Goal: Information Seeking & Learning: Learn about a topic

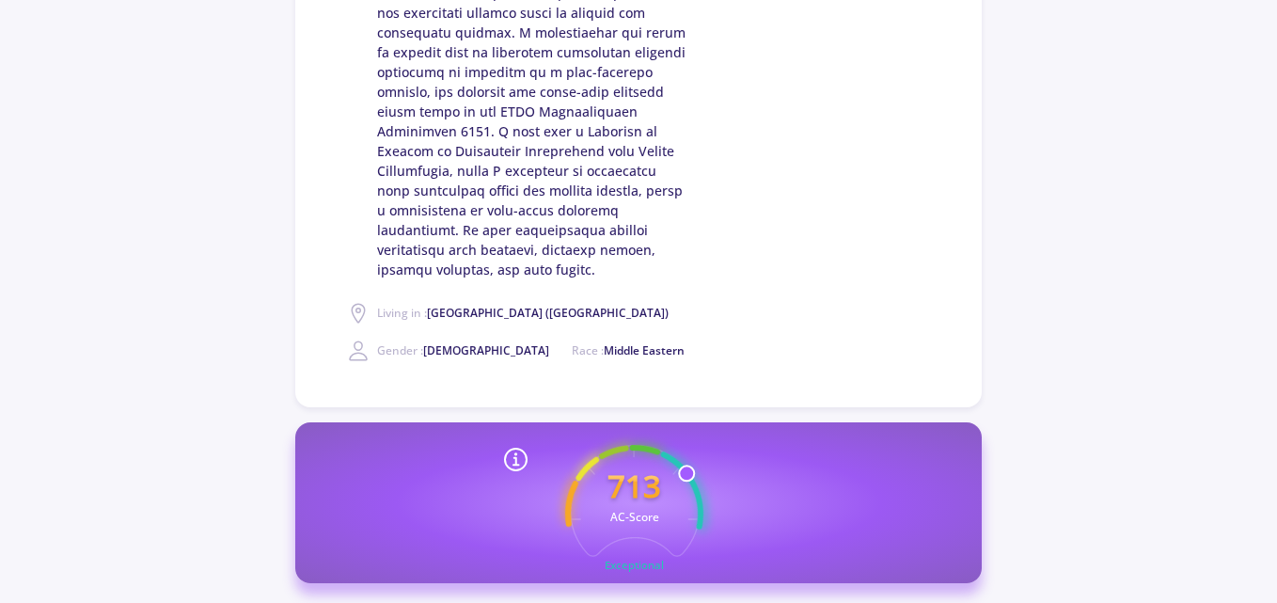
scroll to position [658, 0]
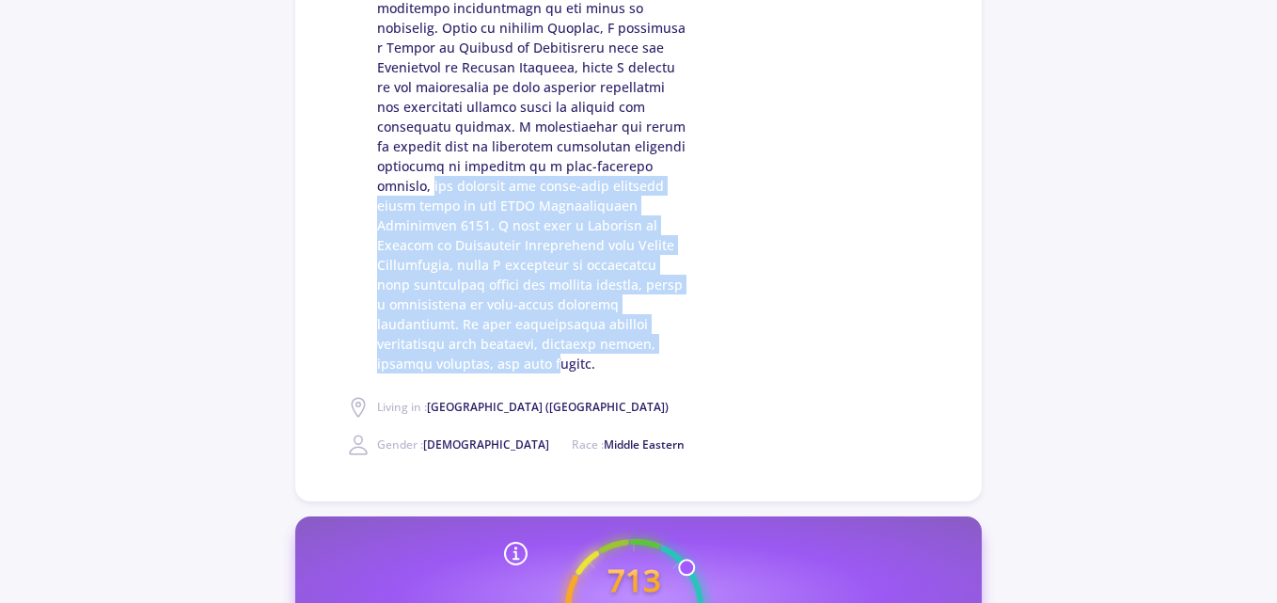
drag, startPoint x: 599, startPoint y: 164, endPoint x: 558, endPoint y: 346, distance: 186.8
click at [558, 346] on span at bounding box center [532, 77] width 310 height 592
click at [518, 337] on span at bounding box center [532, 77] width 310 height 592
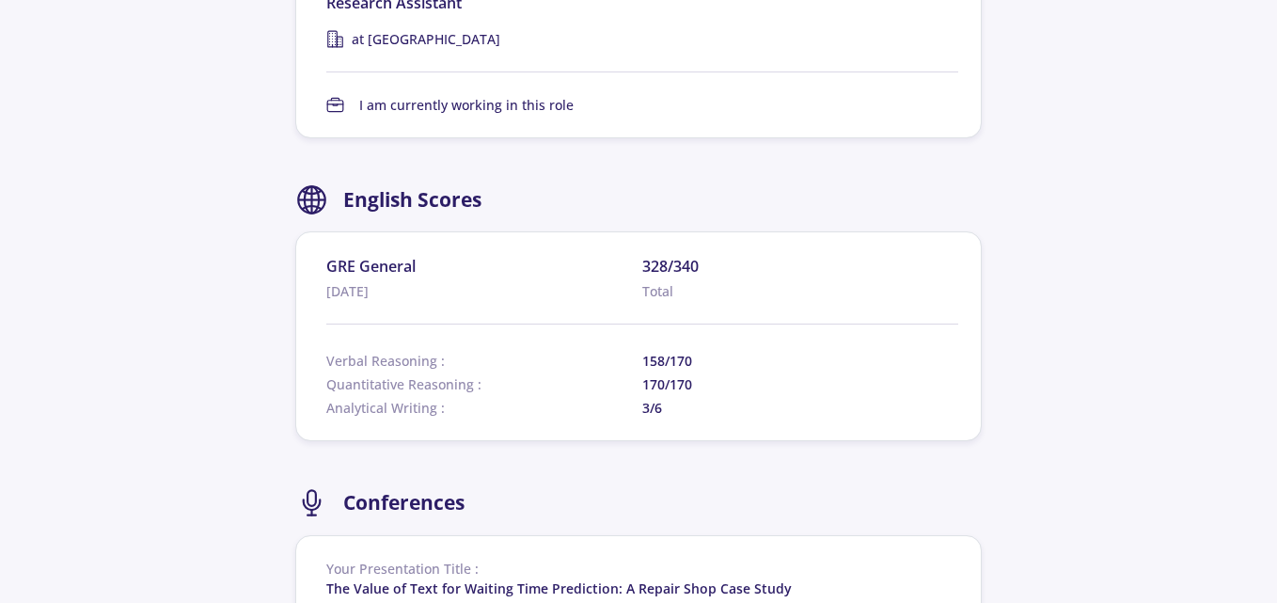
scroll to position [3854, 0]
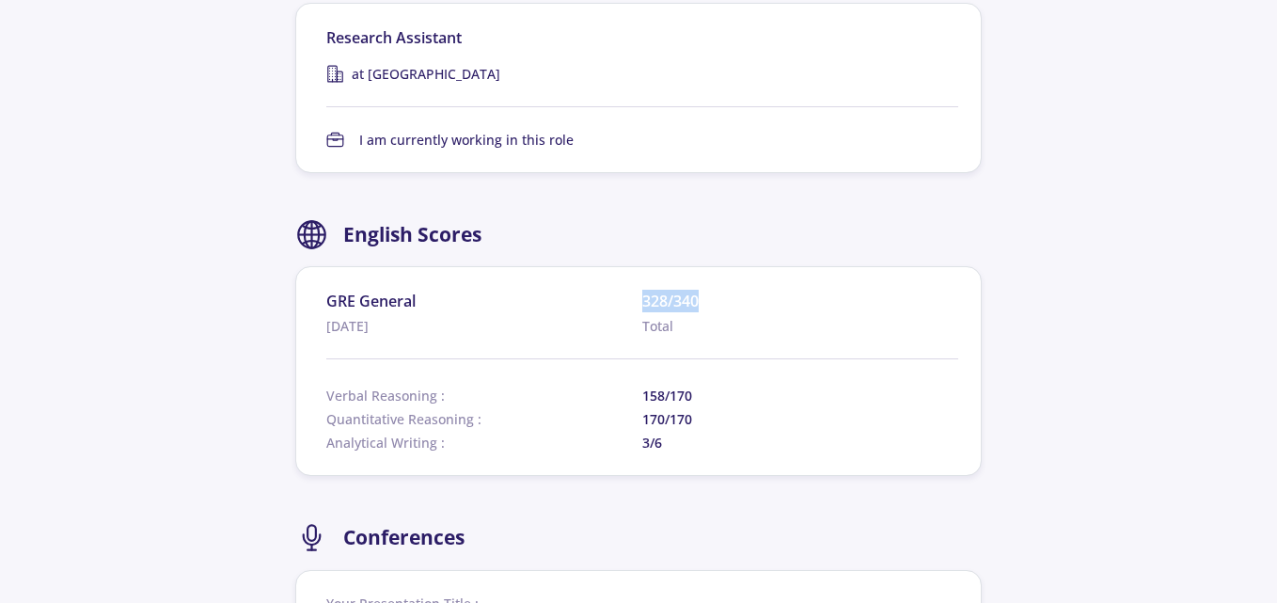
drag, startPoint x: 643, startPoint y: 259, endPoint x: 700, endPoint y: 259, distance: 57.3
click at [700, 290] on span "328/340" at bounding box center [800, 301] width 316 height 23
drag, startPoint x: 697, startPoint y: 259, endPoint x: 633, endPoint y: 265, distance: 65.1
click at [633, 290] on div "GRE General [DATE] 328/340 Total" at bounding box center [642, 313] width 632 height 46
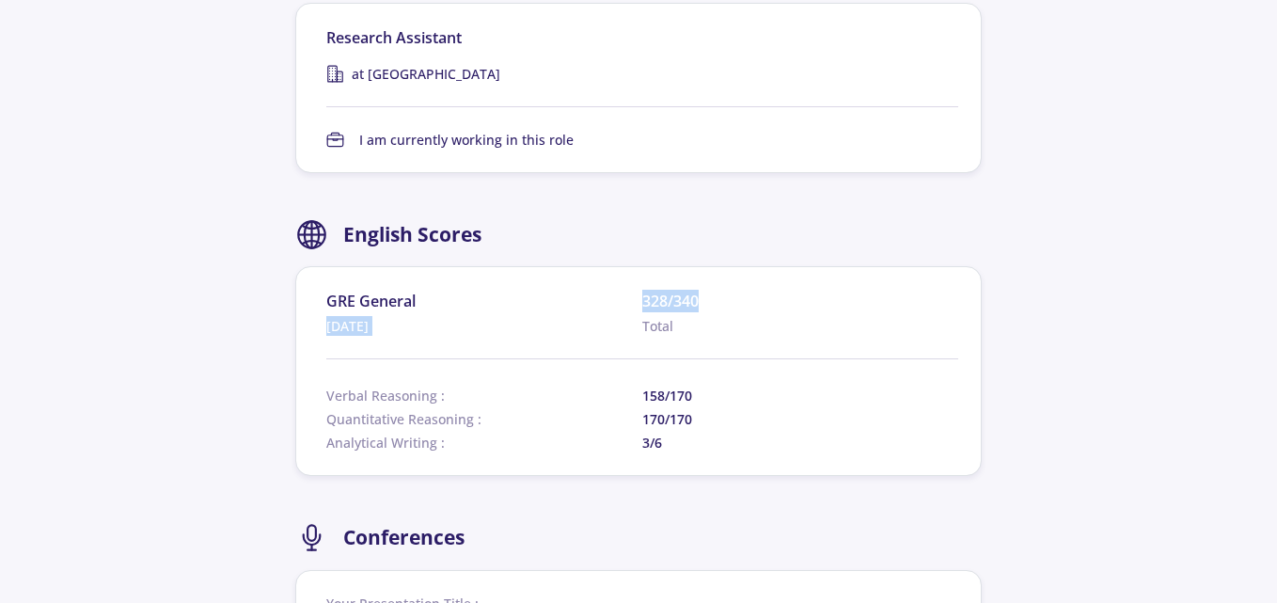
click at [633, 290] on span "GRE General" at bounding box center [484, 301] width 316 height 23
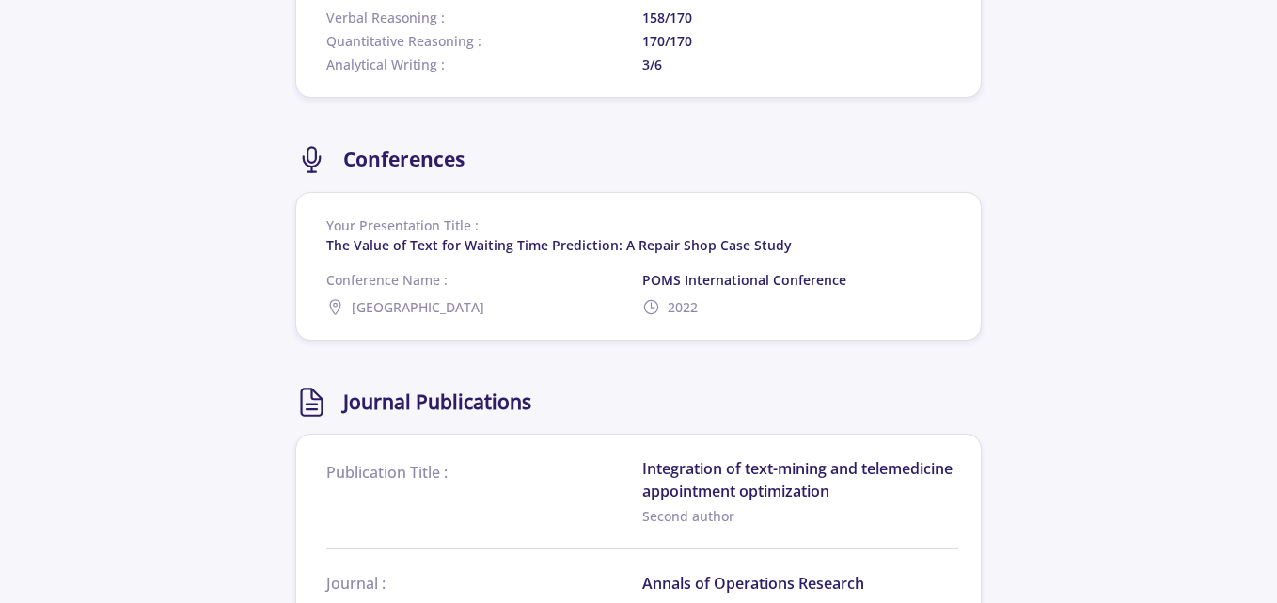
scroll to position [4324, 0]
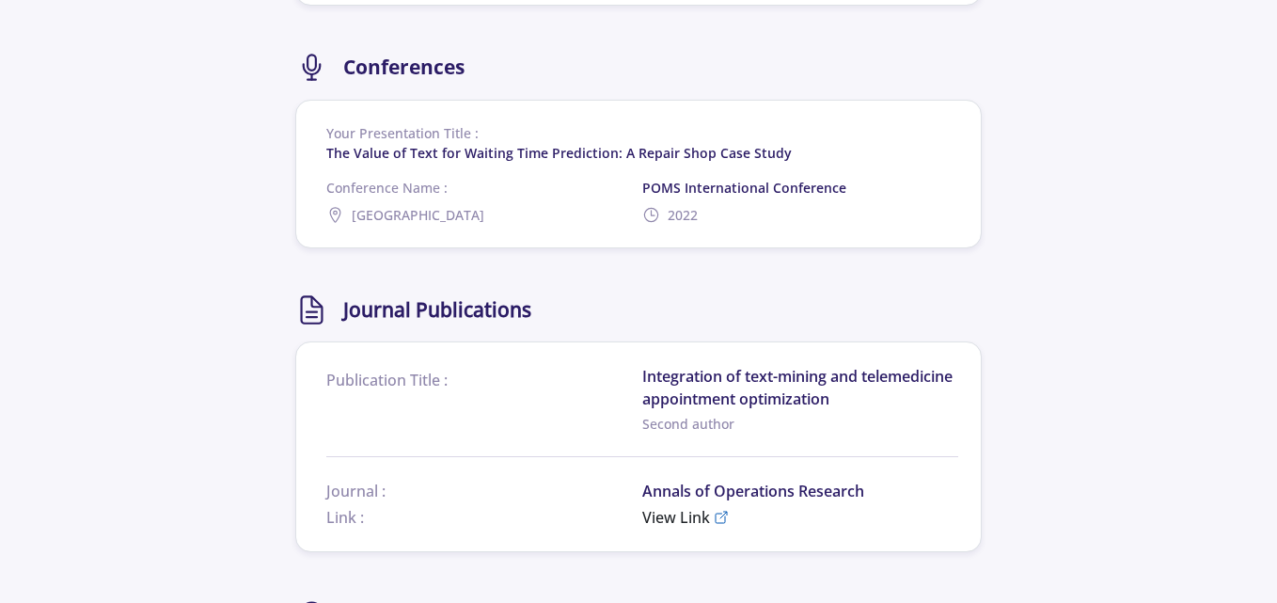
drag, startPoint x: 684, startPoint y: 475, endPoint x: 670, endPoint y: 445, distance: 33.2
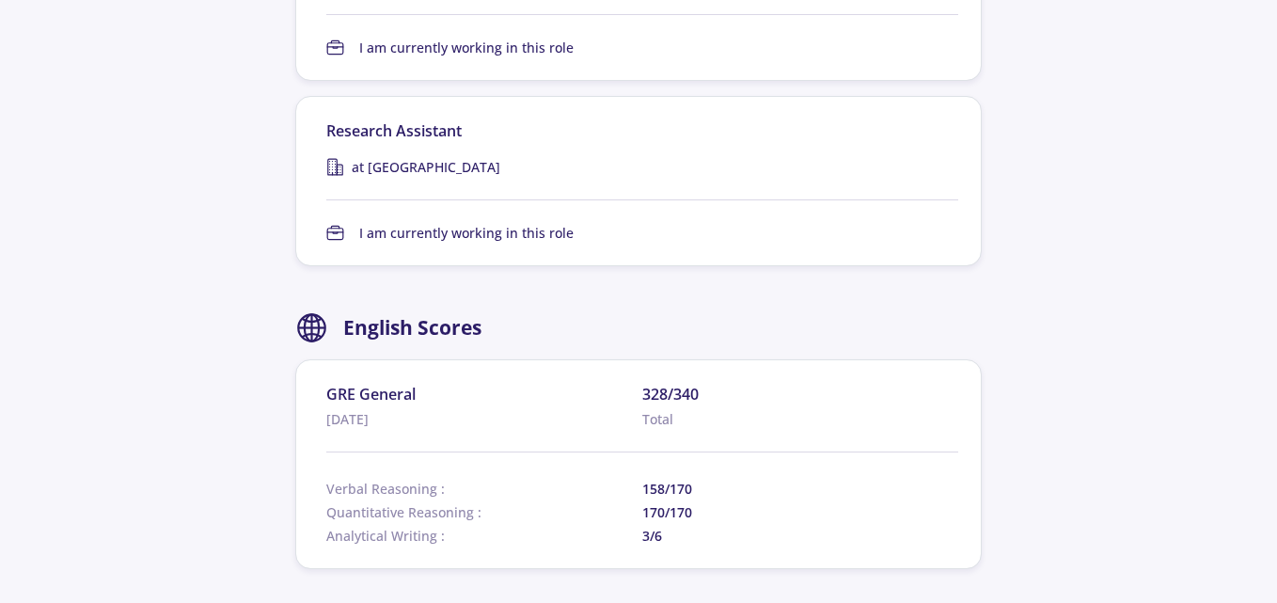
scroll to position [3760, 0]
drag, startPoint x: 328, startPoint y: 354, endPoint x: 415, endPoint y: 357, distance: 87.5
click at [415, 384] on span "GRE General" at bounding box center [484, 395] width 316 height 23
drag, startPoint x: 643, startPoint y: 449, endPoint x: 696, endPoint y: 449, distance: 52.6
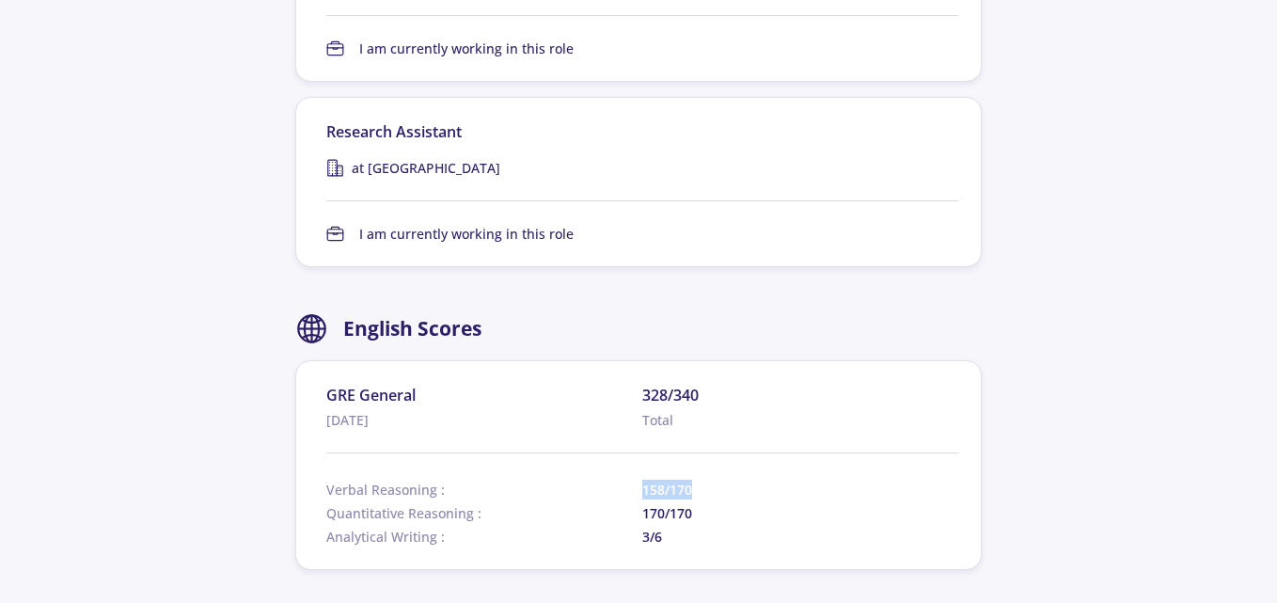
click at [696, 479] on span "158/170" at bounding box center [800, 489] width 316 height 20
click at [695, 479] on span "158/170" at bounding box center [800, 489] width 316 height 20
click at [494, 503] on span "Quantitative Reasoning :" at bounding box center [484, 513] width 316 height 20
drag, startPoint x: 645, startPoint y: 474, endPoint x: 698, endPoint y: 474, distance: 53.6
click at [698, 503] on span "170/170" at bounding box center [800, 513] width 316 height 20
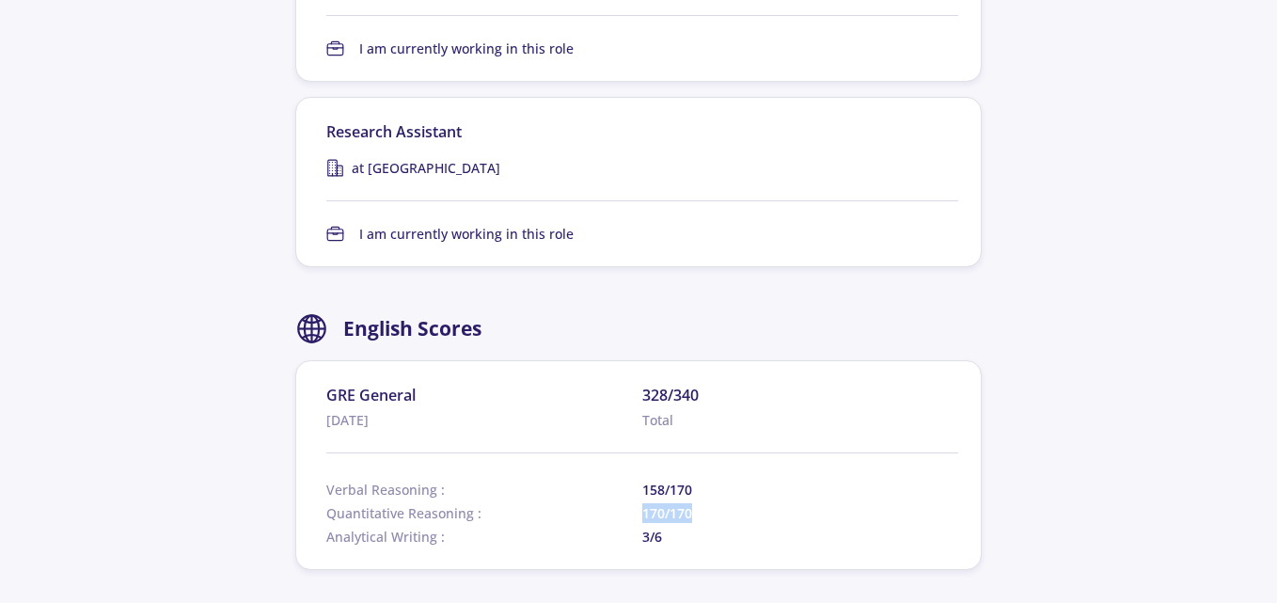
click at [698, 503] on span "170/170" at bounding box center [800, 513] width 316 height 20
drag, startPoint x: 642, startPoint y: 494, endPoint x: 664, endPoint y: 495, distance: 21.7
click at [664, 526] on span "3/6" at bounding box center [800, 536] width 316 height 20
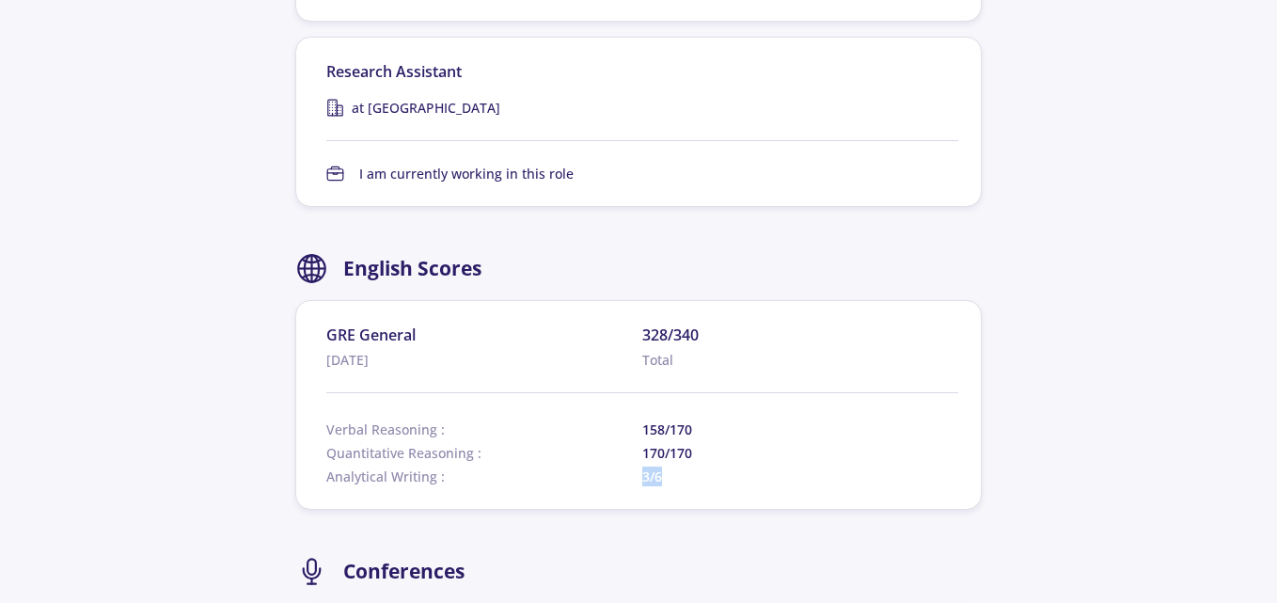
scroll to position [3854, 0]
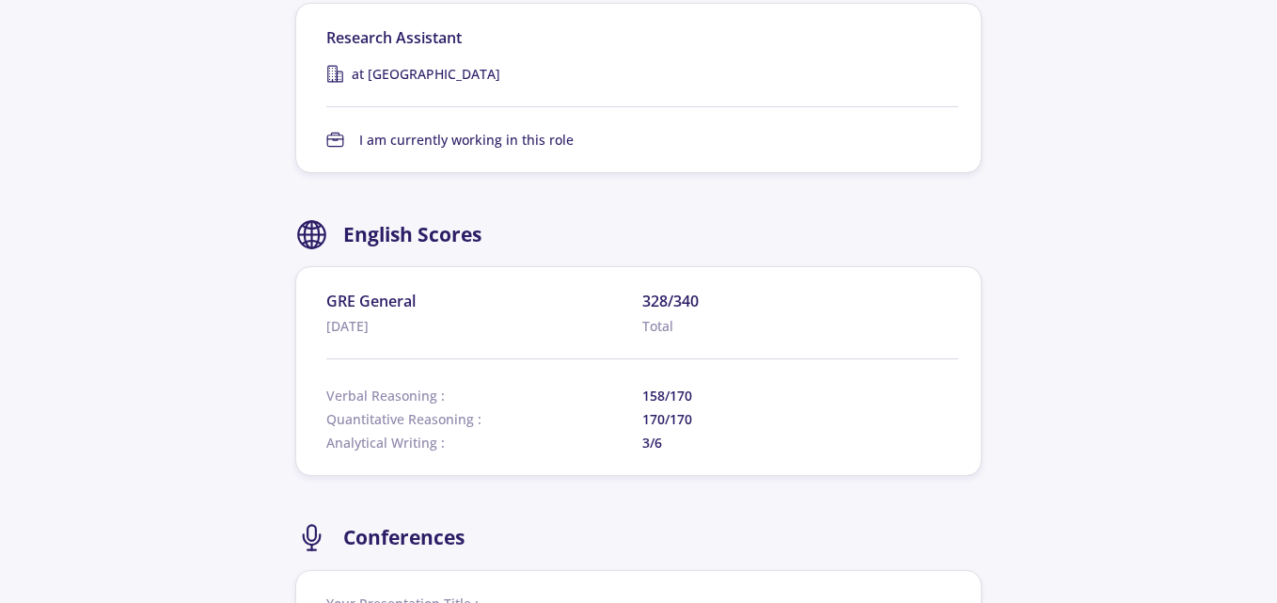
click at [665, 290] on span "328/340" at bounding box center [800, 301] width 316 height 23
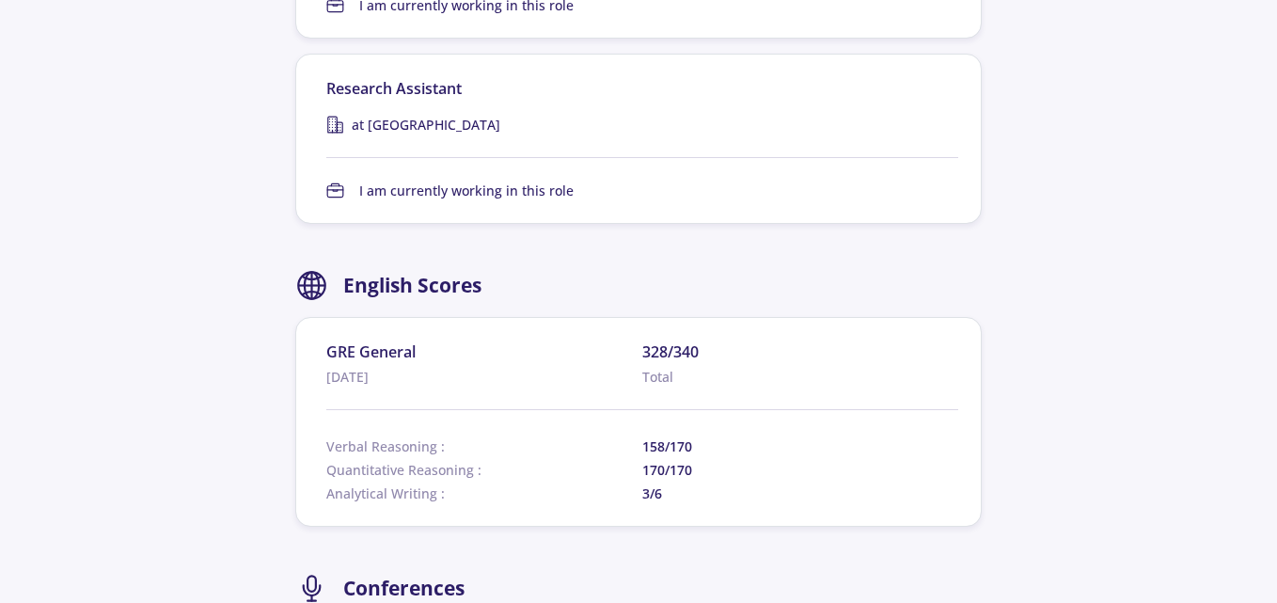
scroll to position [3760, 0]
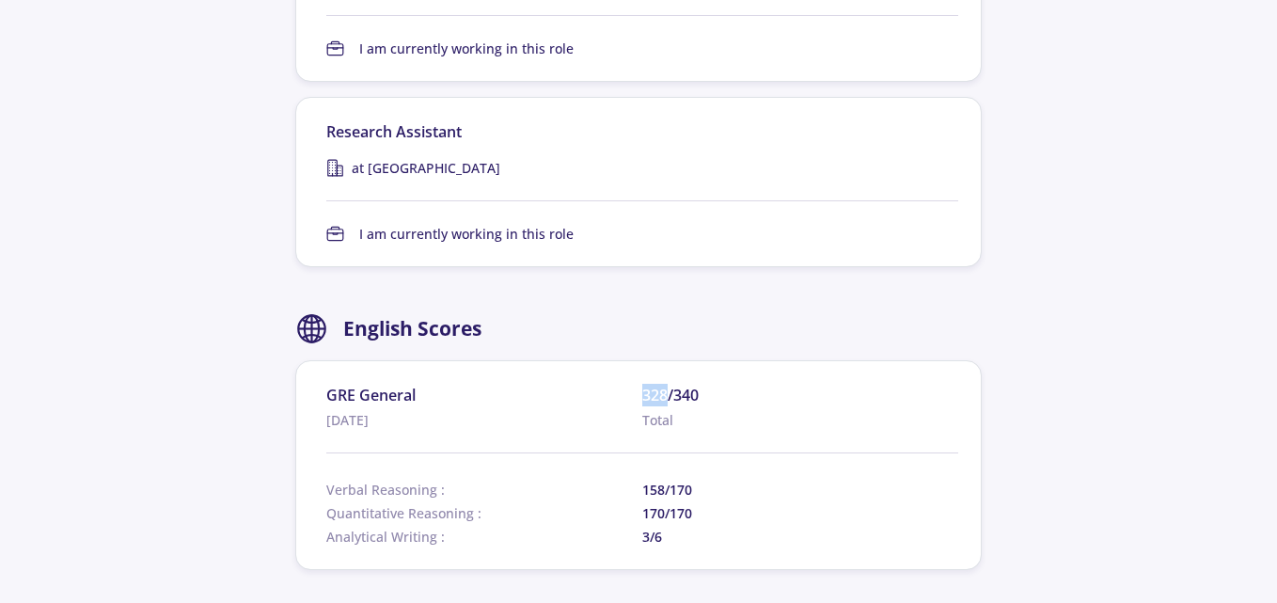
drag, startPoint x: 644, startPoint y: 353, endPoint x: 666, endPoint y: 356, distance: 22.7
click at [666, 384] on span "328/340" at bounding box center [800, 395] width 316 height 23
drag, startPoint x: 697, startPoint y: 357, endPoint x: 640, endPoint y: 358, distance: 57.3
click at [640, 384] on div "GRE General [DATE] 328/340 Total" at bounding box center [642, 407] width 632 height 46
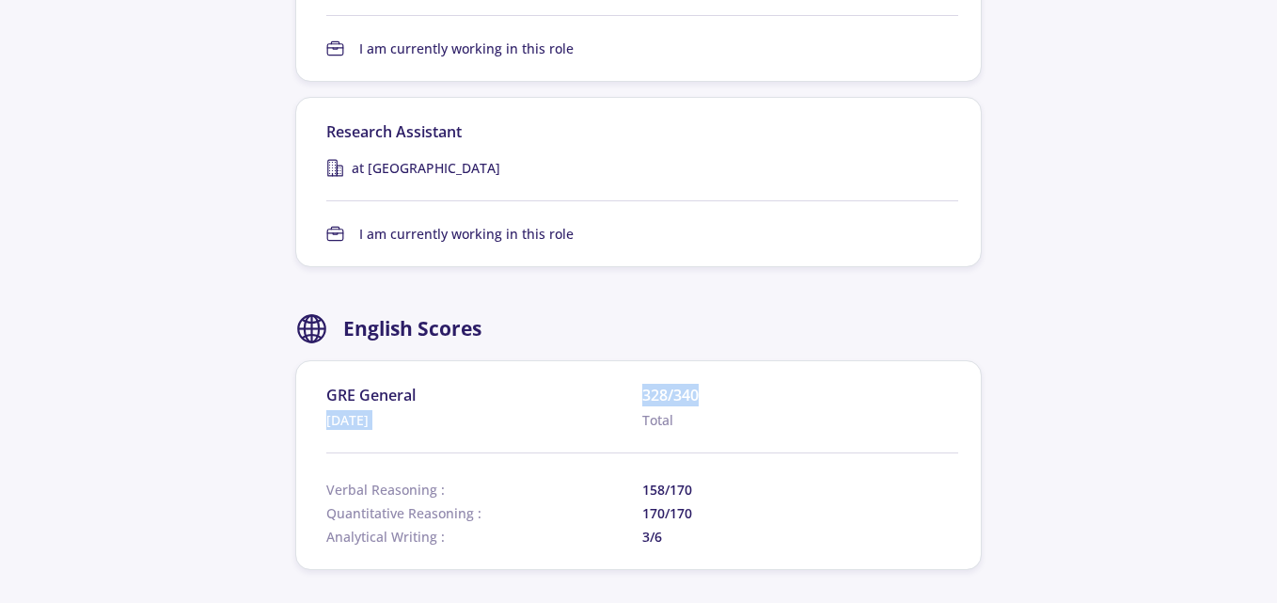
click at [640, 384] on span "GRE General" at bounding box center [484, 395] width 316 height 23
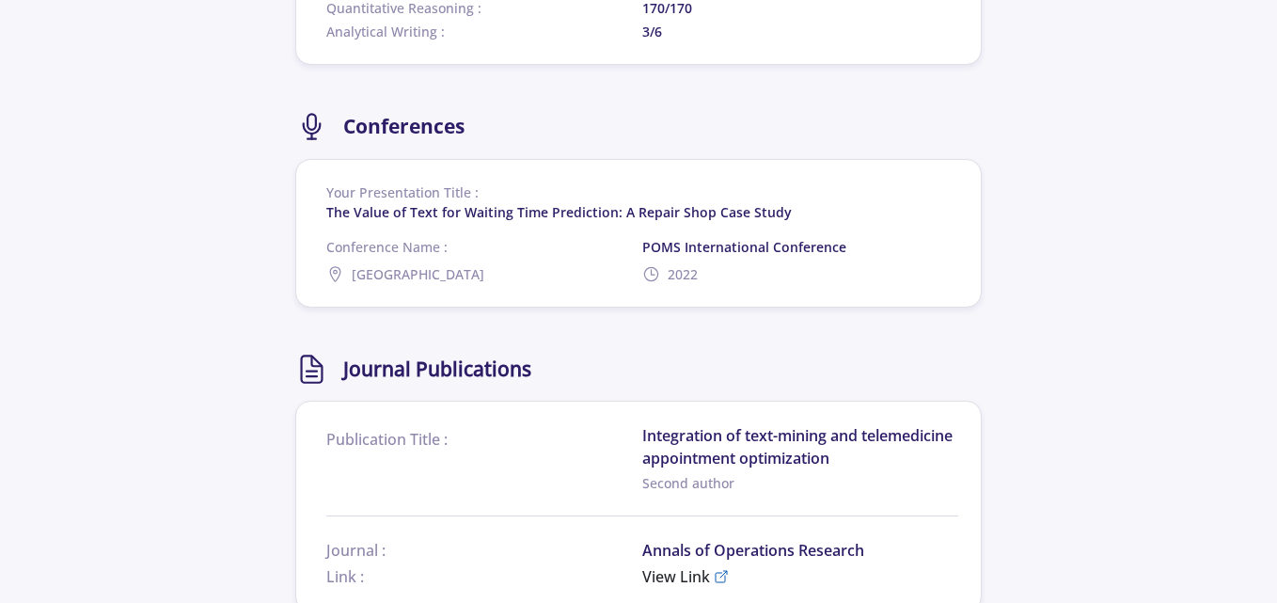
scroll to position [4237, 0]
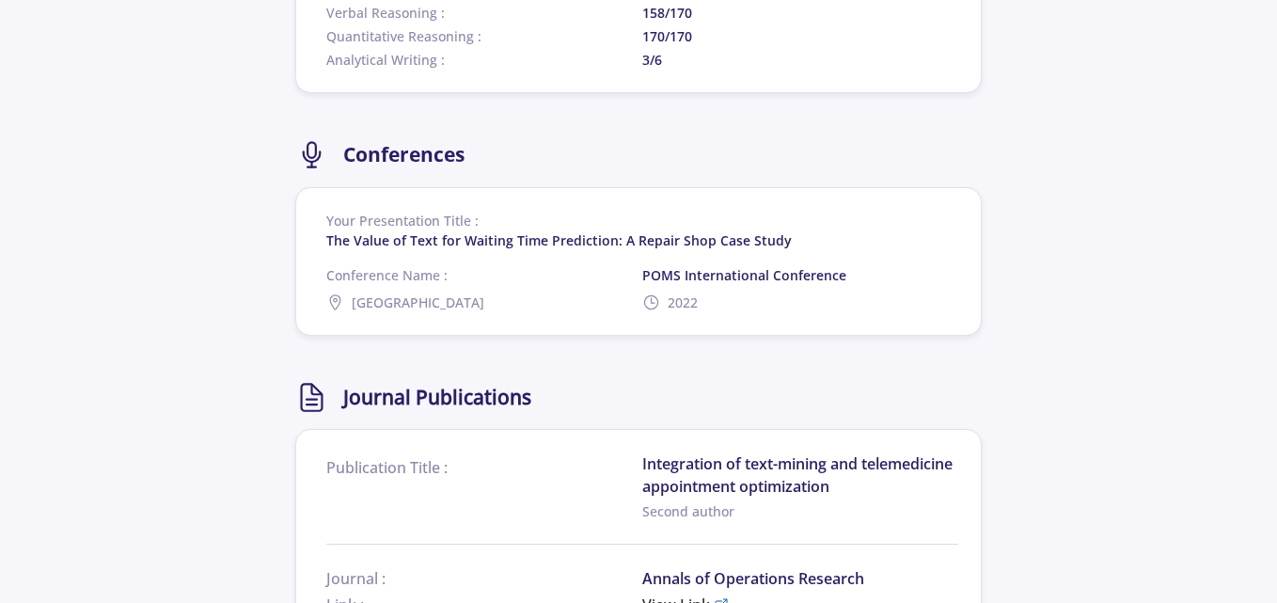
click at [403, 265] on span "Conference Name :" at bounding box center [484, 275] width 316 height 20
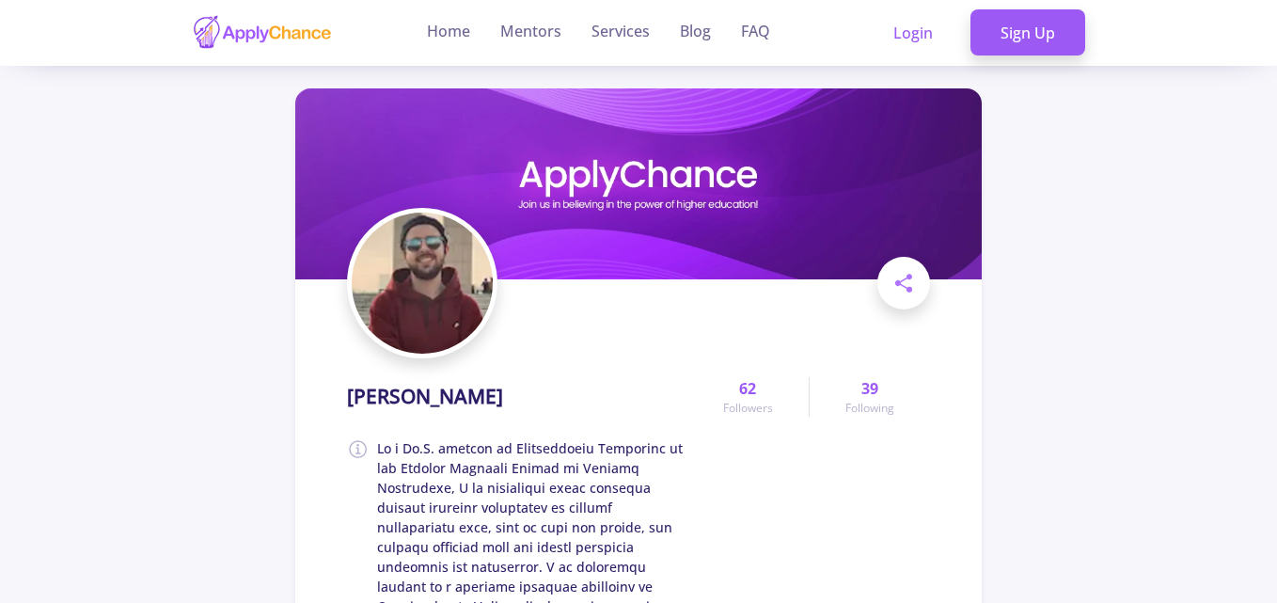
scroll to position [0, 0]
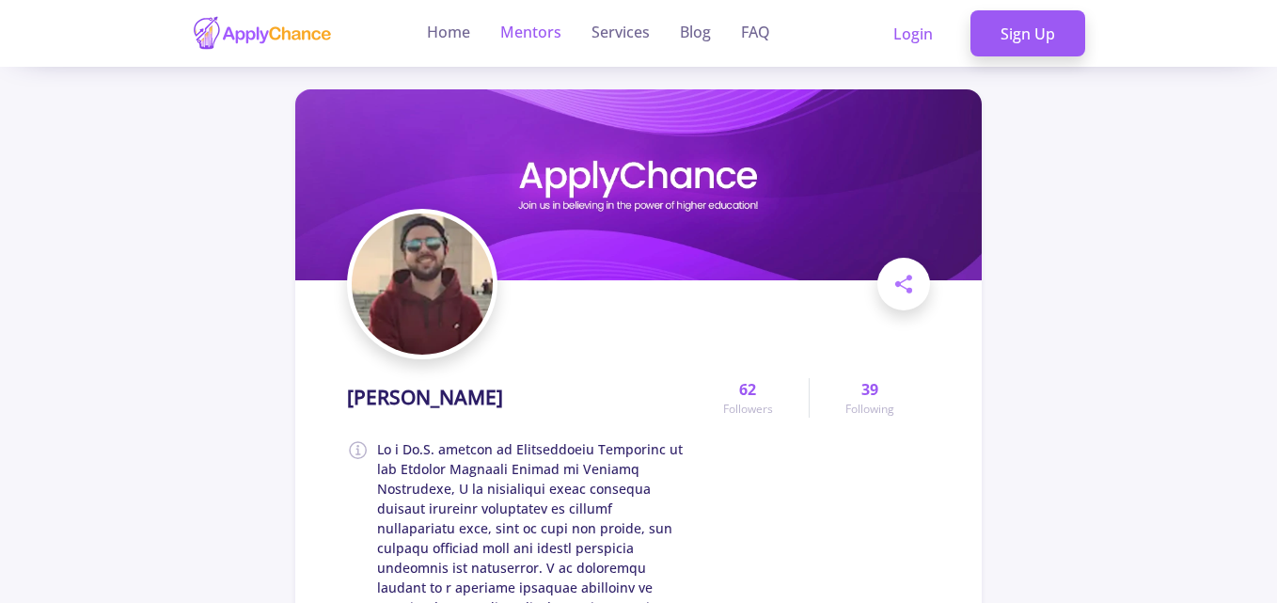
click at [526, 28] on link "Mentors" at bounding box center [530, 33] width 61 height 67
